Goal: Obtain resource: Download file/media

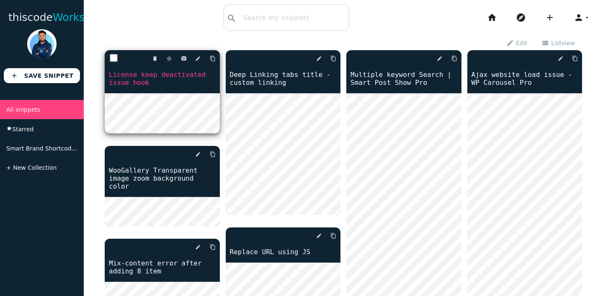
click at [126, 80] on link "License keep deactivated issue hook" at bounding box center [162, 79] width 115 height 18
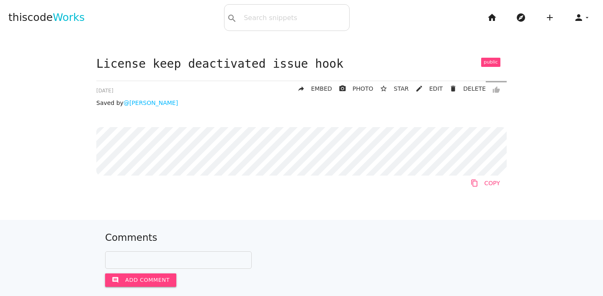
click at [493, 183] on link "content_copy COPY" at bounding box center [485, 183] width 43 height 15
click at [489, 181] on link "content_copy COPY" at bounding box center [485, 183] width 43 height 15
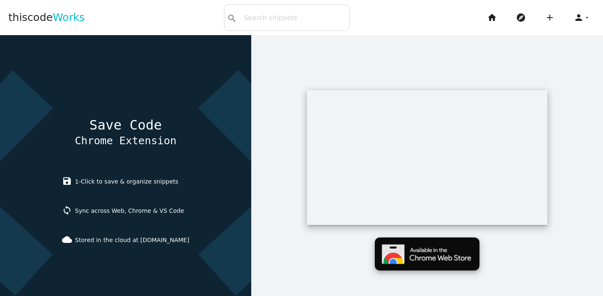
click at [431, 256] on img at bounding box center [427, 254] width 105 height 33
